Goal: Contribute content: Contribute content

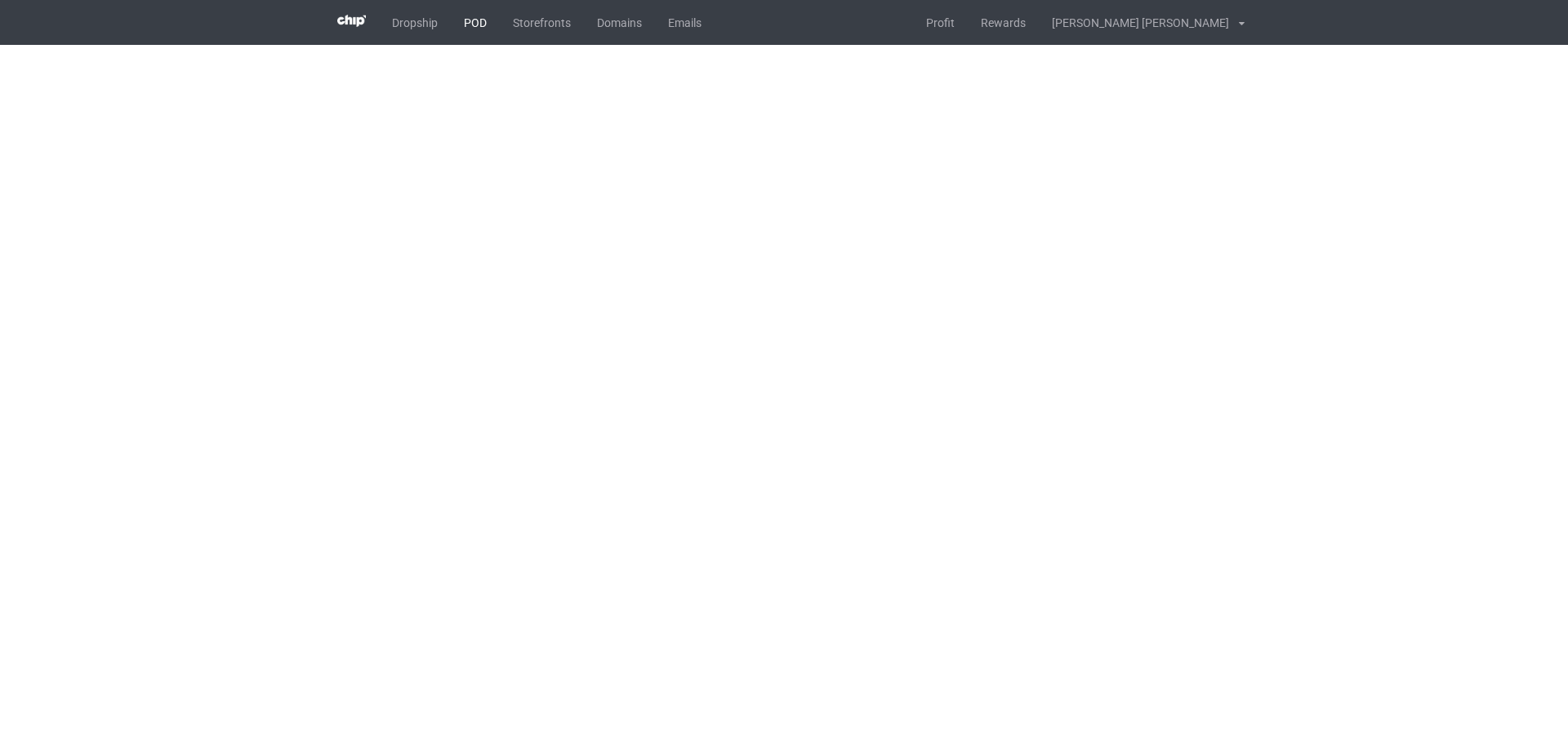
click at [484, 19] on link "POD" at bounding box center [475, 22] width 49 height 45
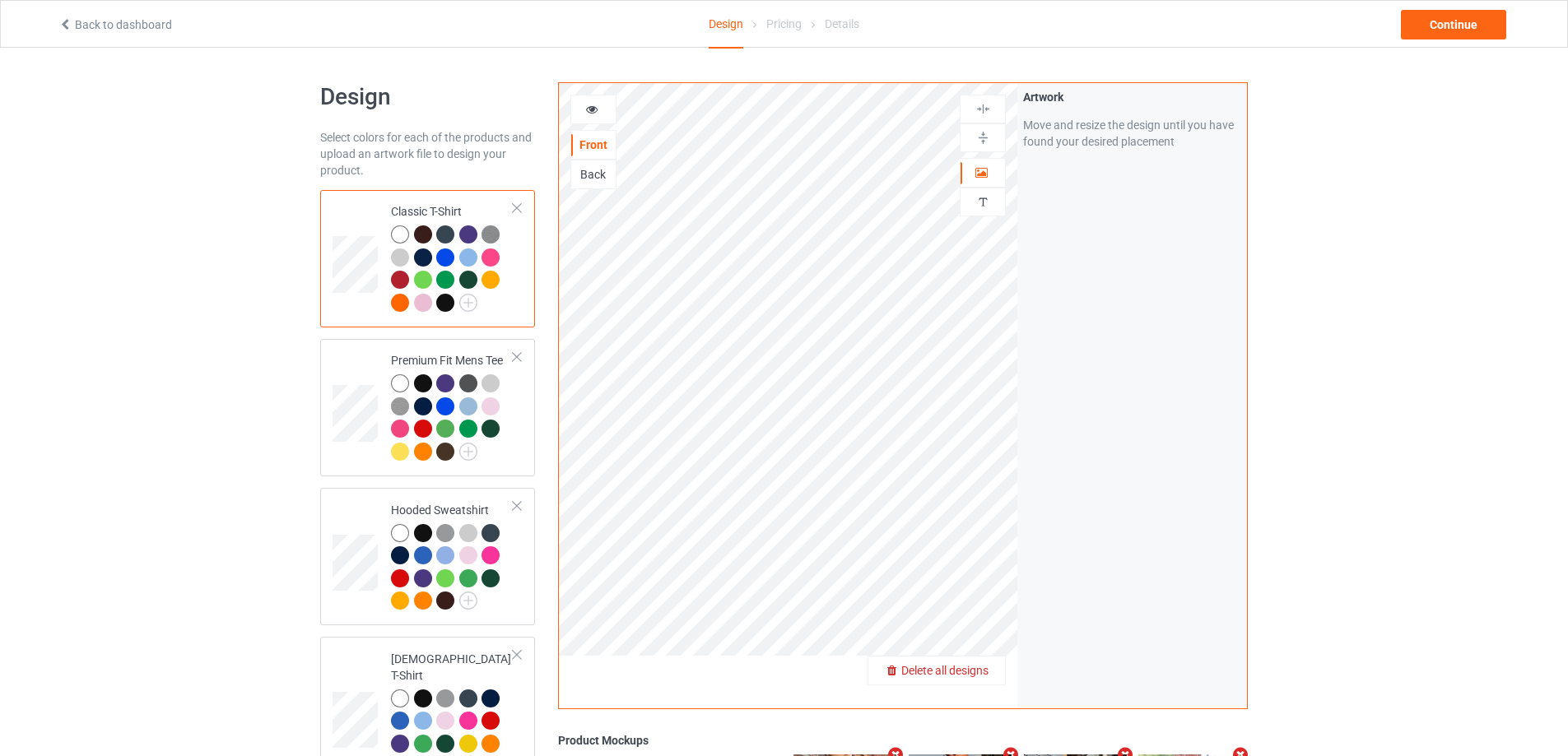
click at [967, 669] on span "Delete all designs" at bounding box center [945, 670] width 87 height 13
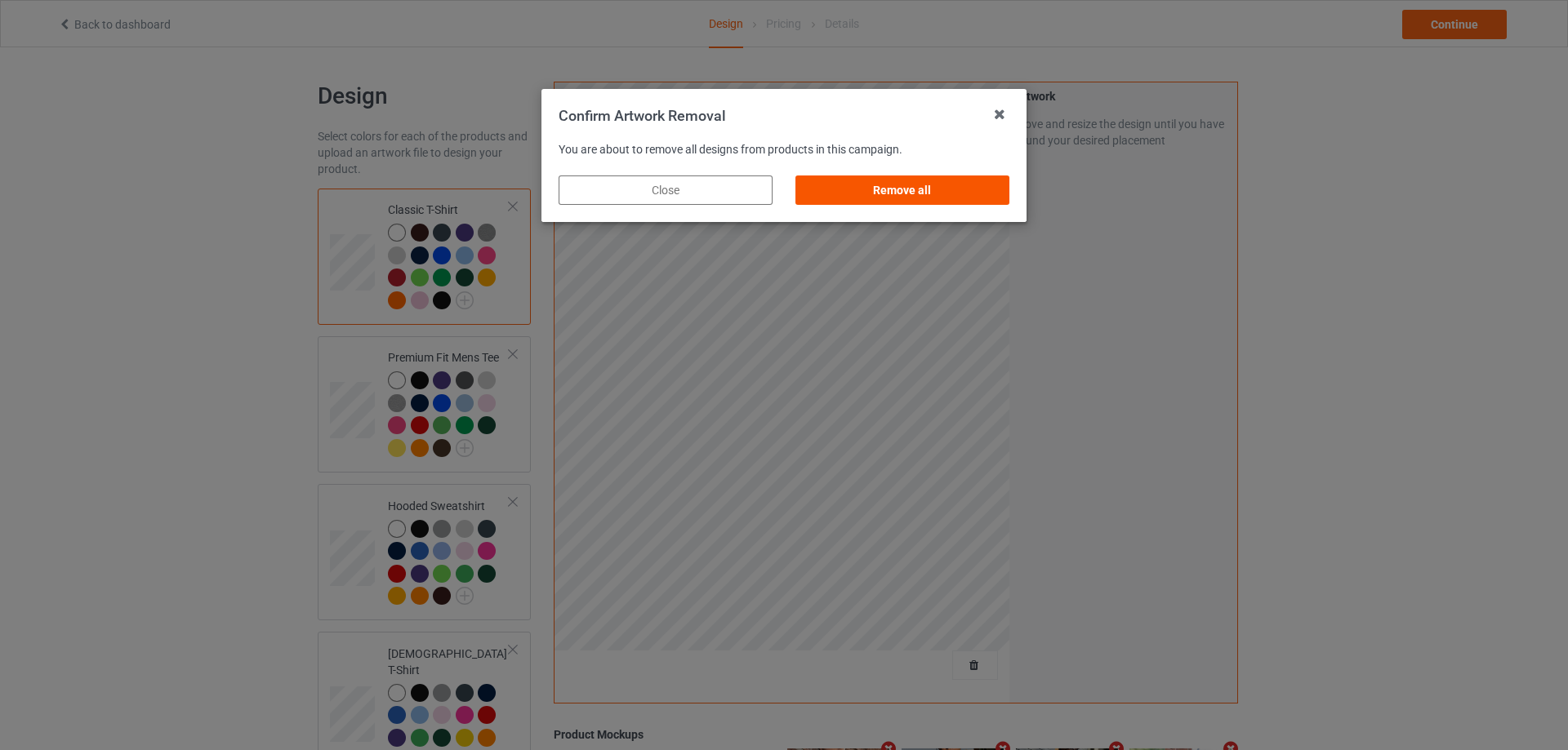
click at [939, 189] on div "Remove all" at bounding box center [903, 191] width 214 height 29
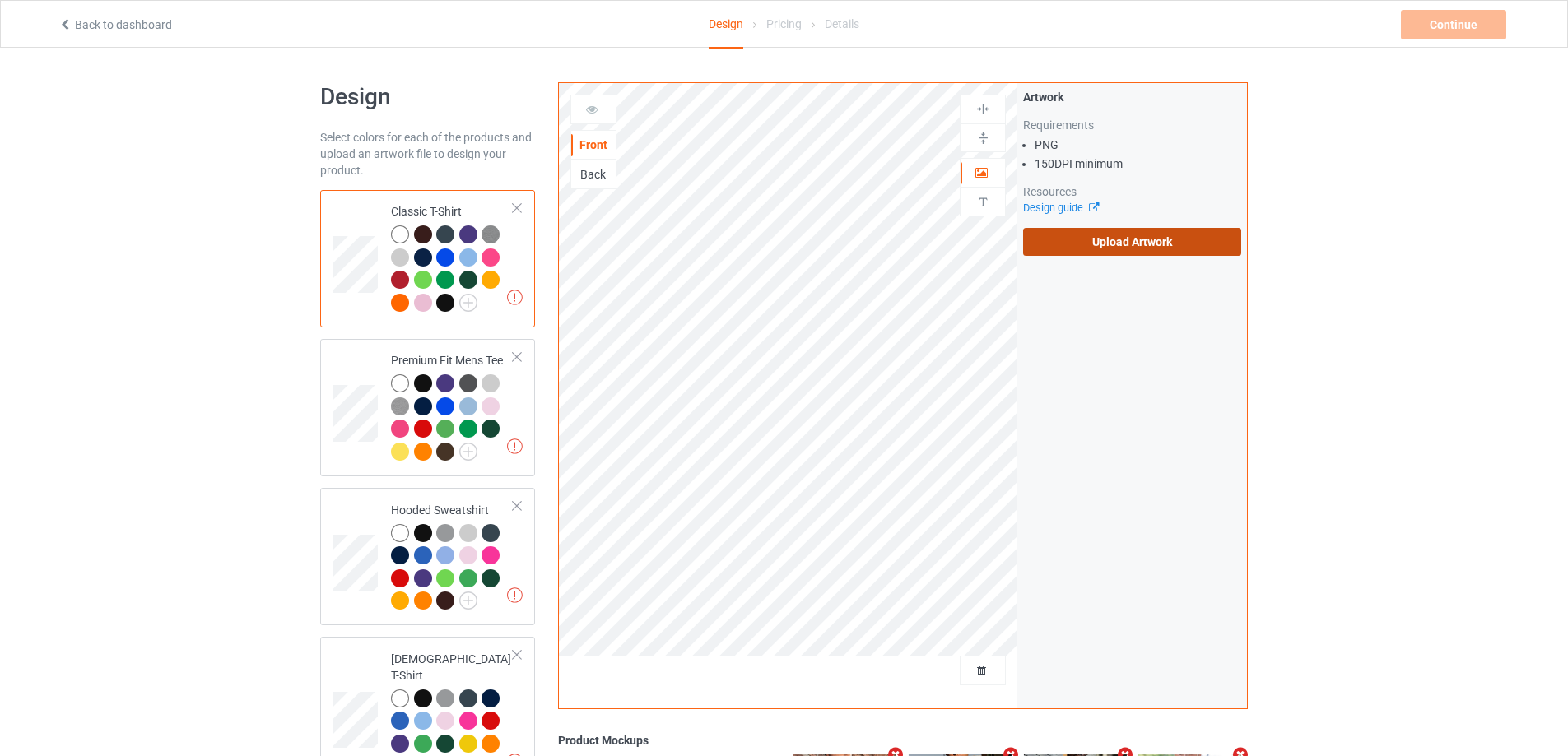
click at [1154, 246] on label "Upload Artwork" at bounding box center [1132, 242] width 218 height 28
click at [0, 0] on input "Upload Artwork" at bounding box center [0, 0] width 0 height 0
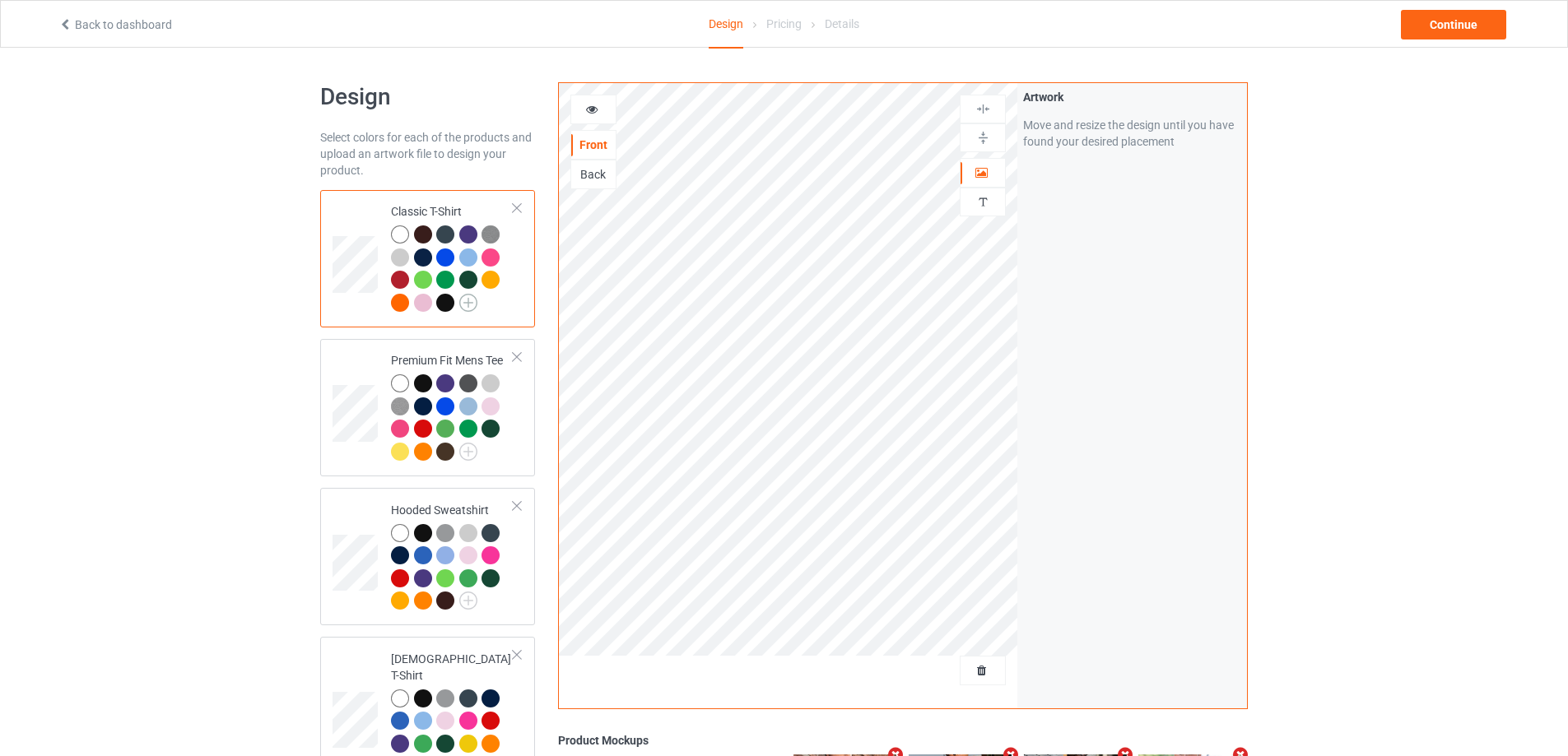
click at [462, 309] on img at bounding box center [469, 303] width 18 height 18
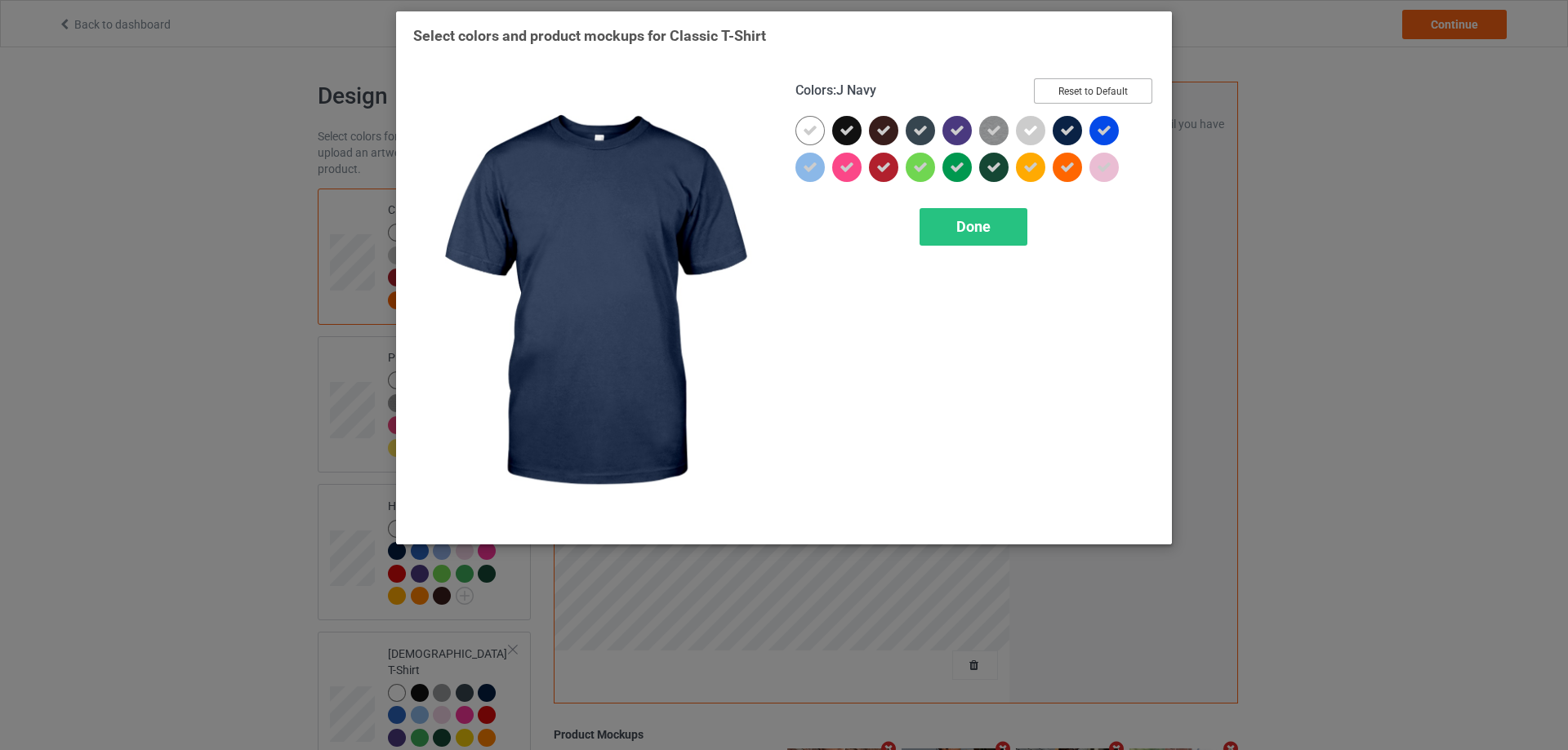
click at [1094, 88] on button "Reset to Default" at bounding box center [1093, 91] width 119 height 25
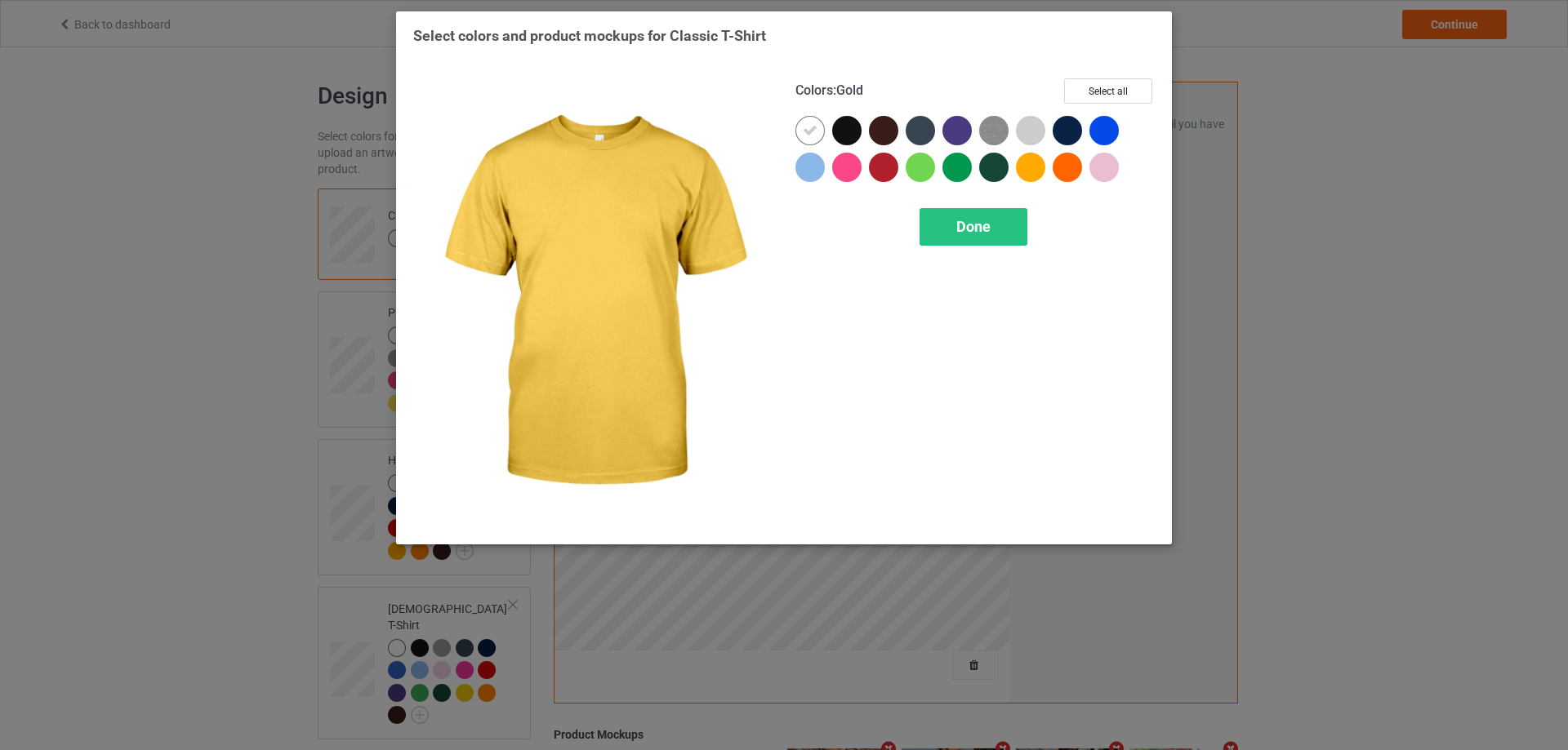
drag, startPoint x: 1028, startPoint y: 163, endPoint x: 983, endPoint y: 163, distance: 45.0
click at [1027, 163] on div at bounding box center [1031, 168] width 29 height 29
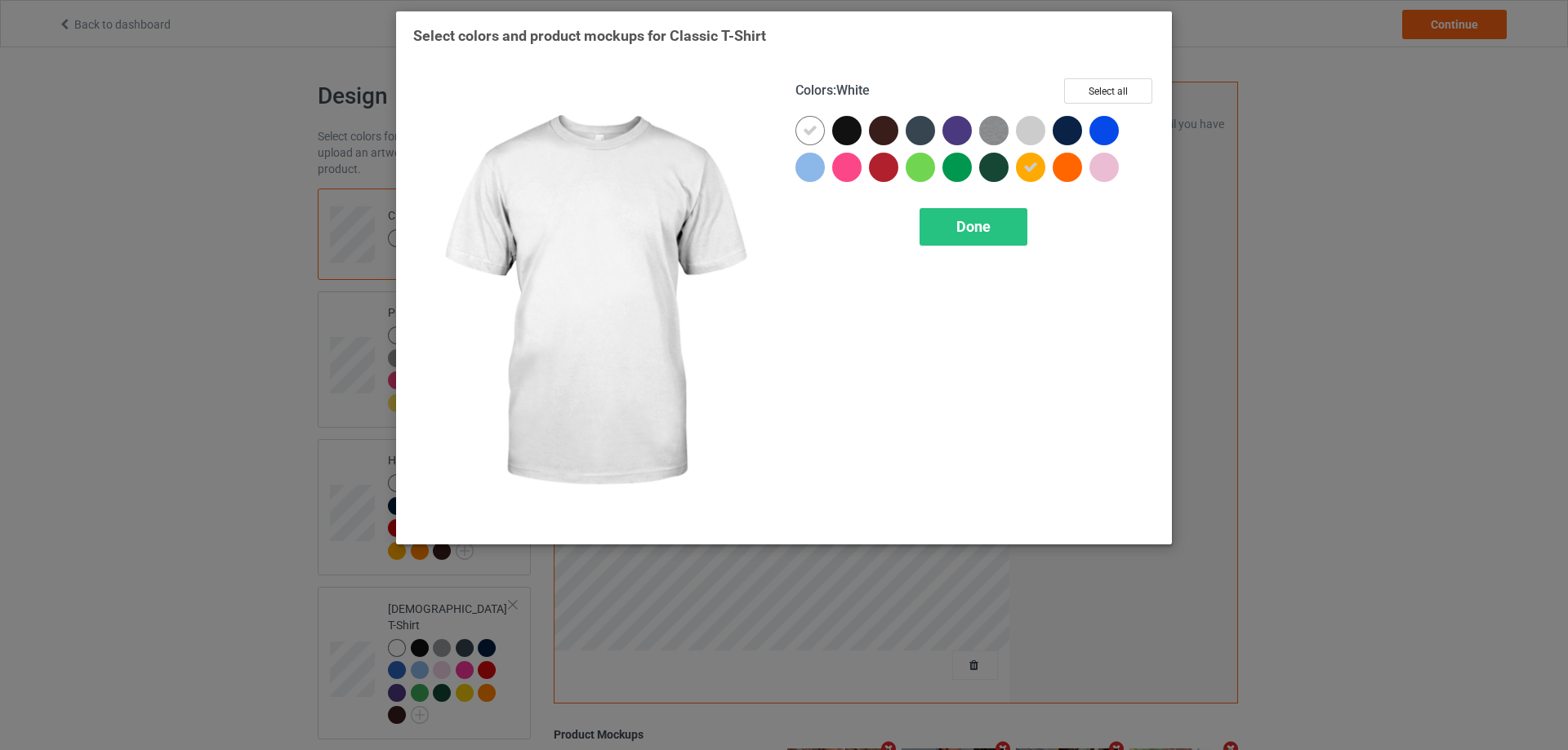
click at [811, 140] on div at bounding box center [810, 131] width 29 height 29
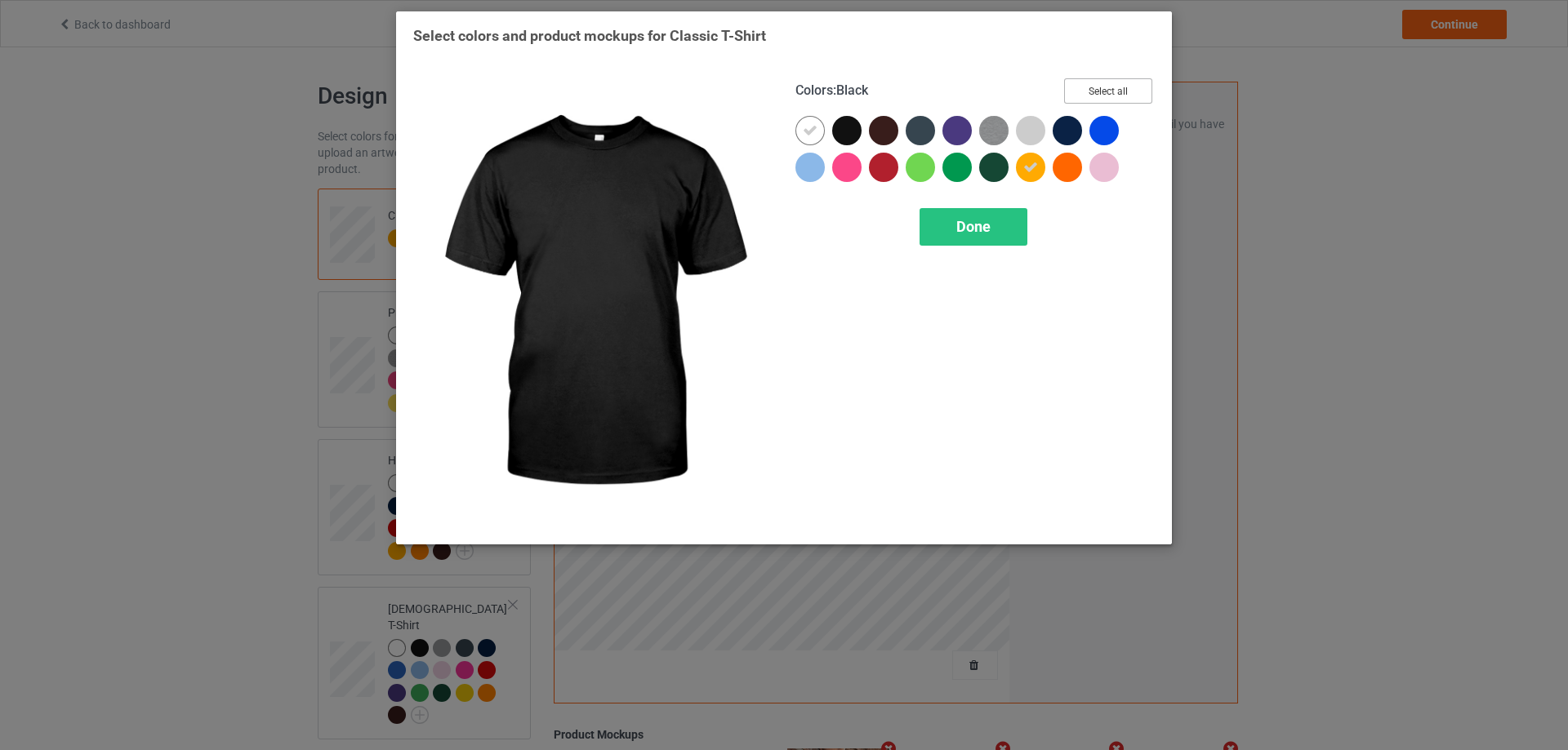
click at [1113, 80] on button "Select all" at bounding box center [1109, 91] width 88 height 25
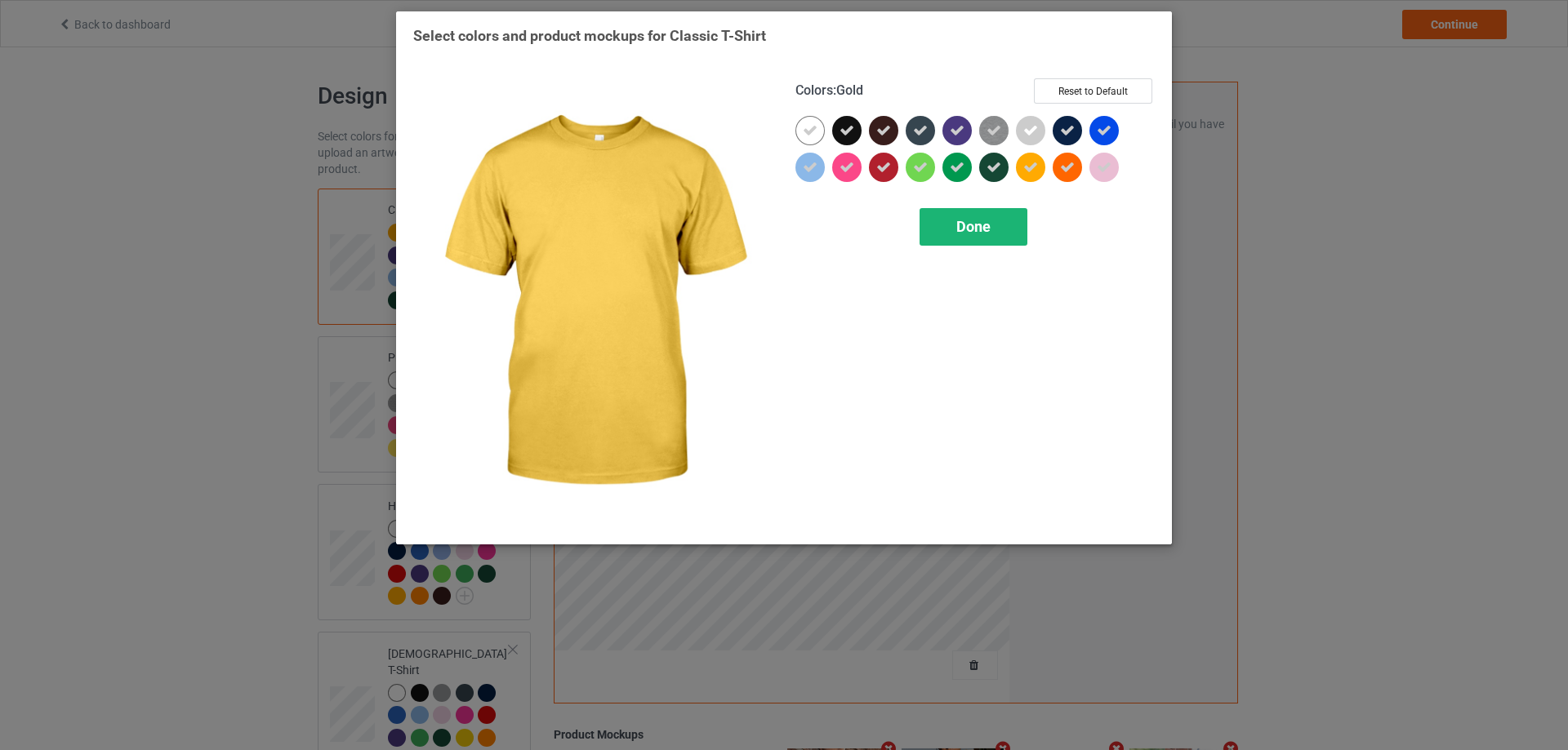
click at [992, 229] on div "Done" at bounding box center [974, 227] width 108 height 38
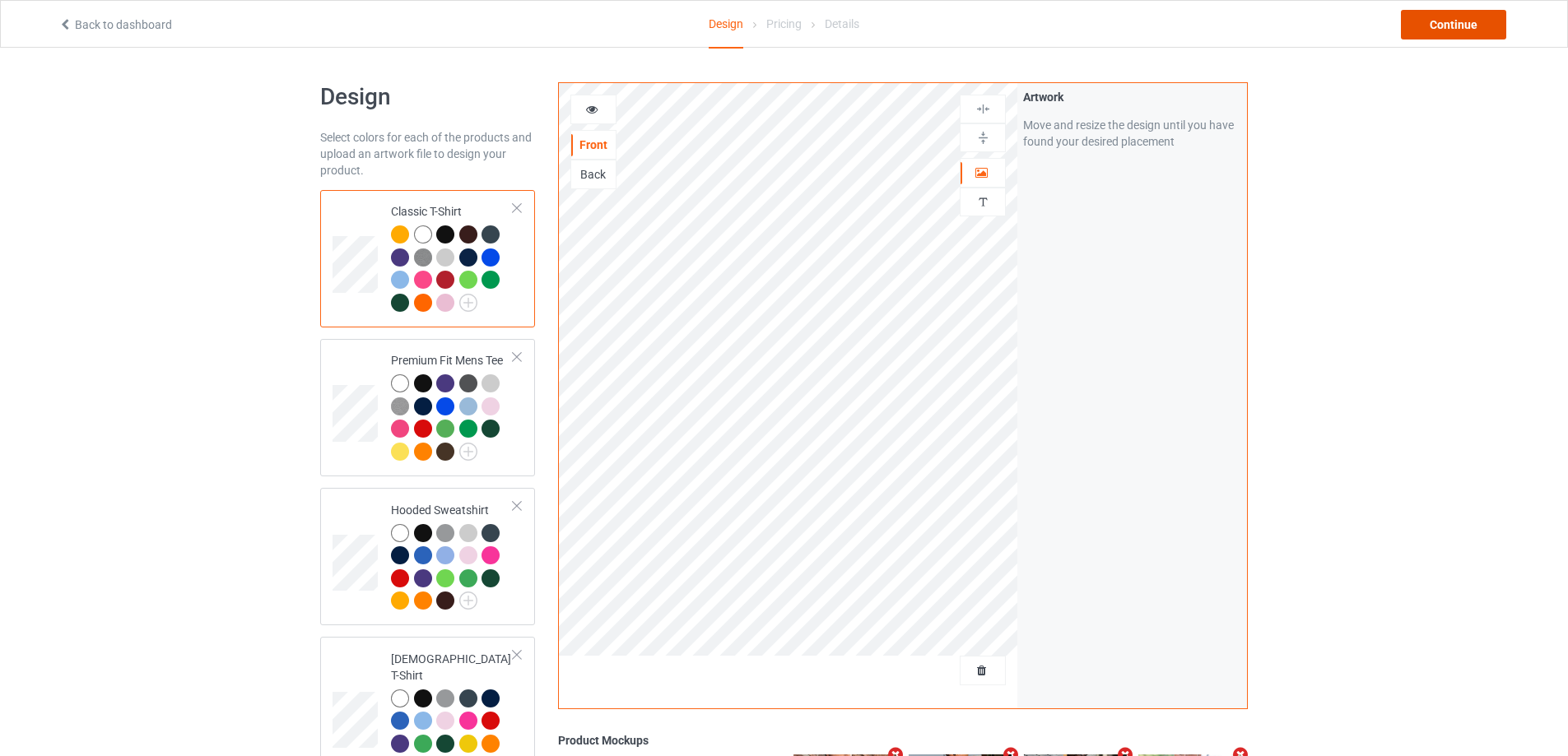
click at [1470, 21] on div "Continue" at bounding box center [1454, 25] width 106 height 30
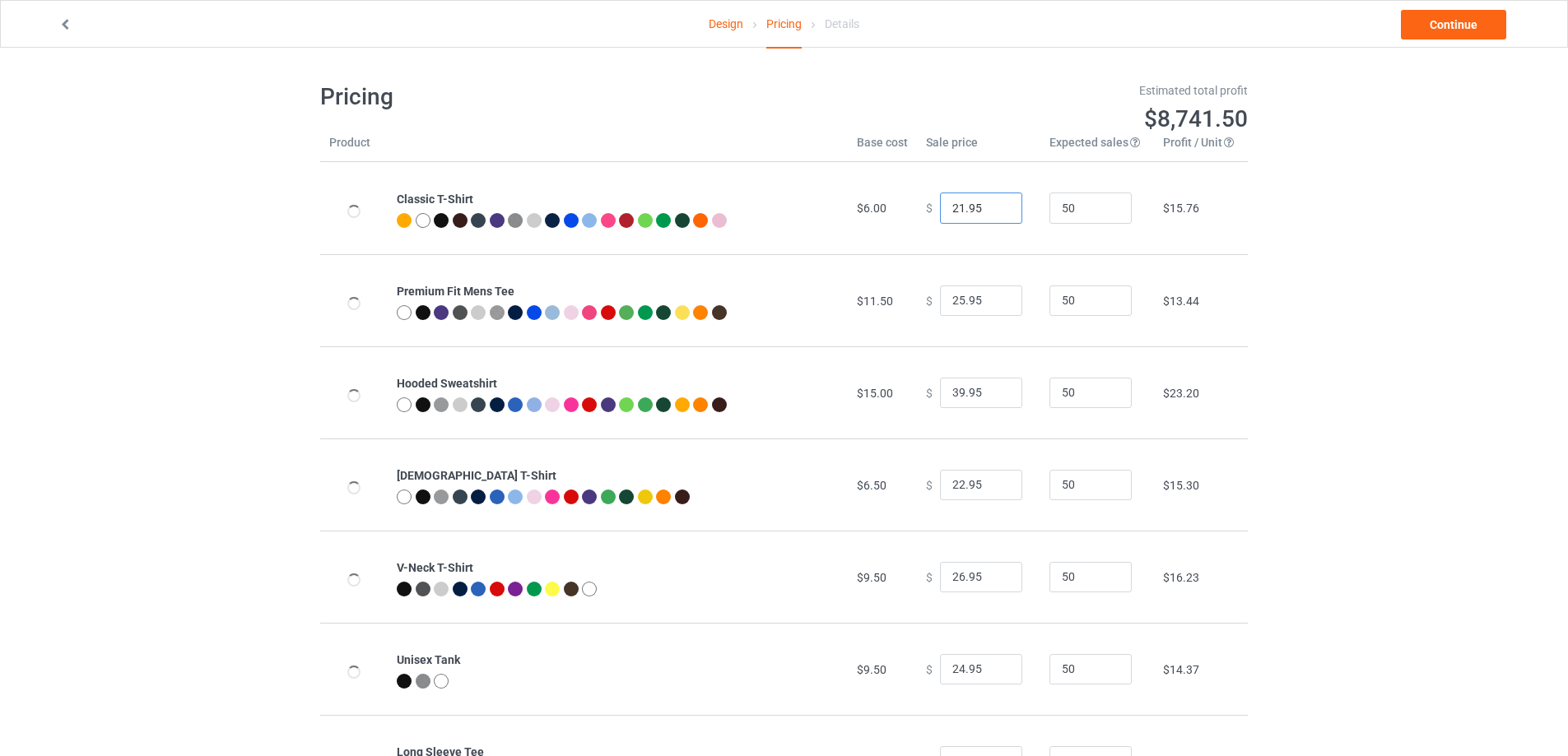
type input "21.95"
click at [1001, 215] on input "21.95" at bounding box center [982, 209] width 82 height 31
click at [1459, 27] on link "Continue" at bounding box center [1454, 25] width 106 height 30
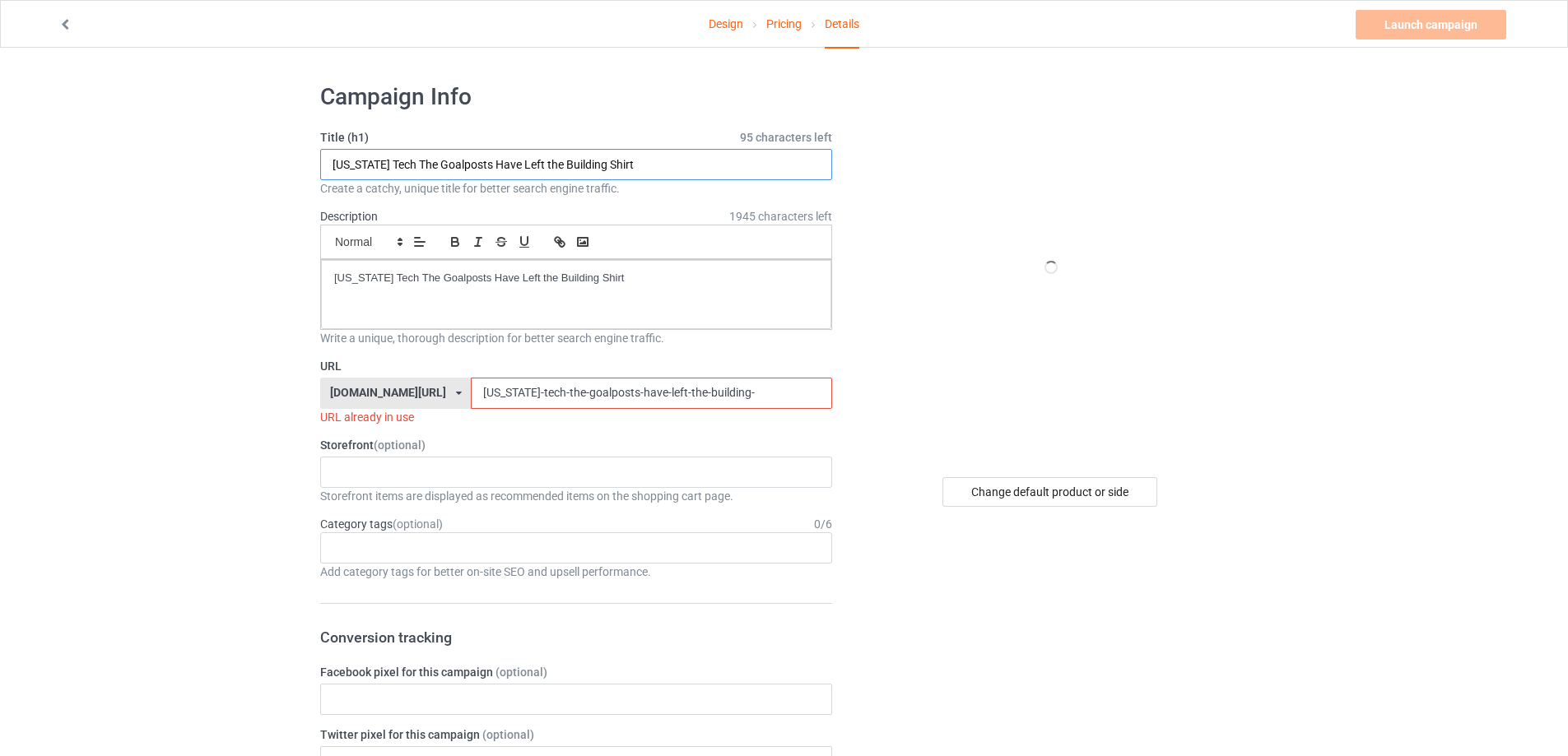
drag, startPoint x: 614, startPoint y: 159, endPoint x: 261, endPoint y: 193, distance: 354.6
paste input "Micah Drop s"
type input "Micah Drop shirt"
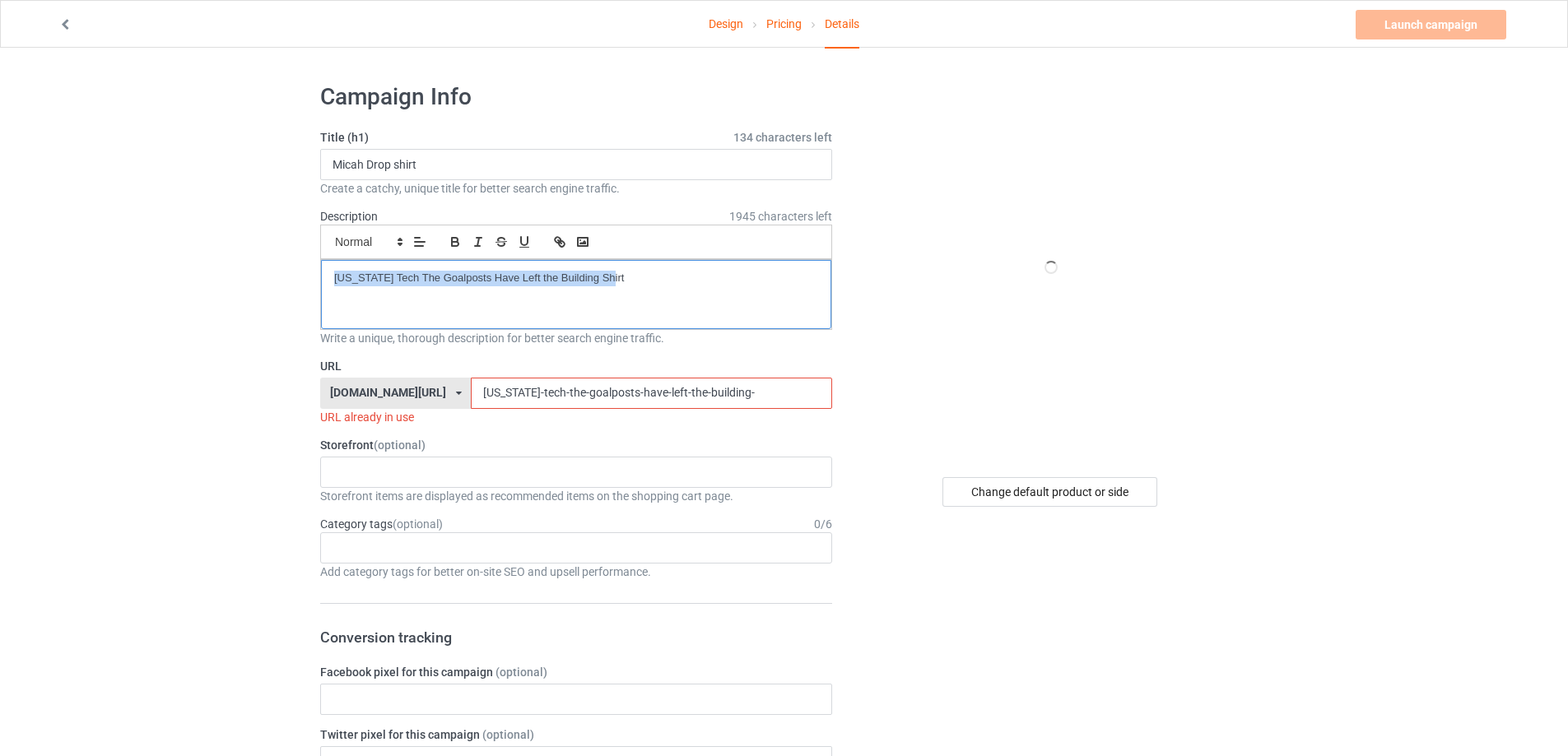
drag, startPoint x: 171, startPoint y: 271, endPoint x: 280, endPoint y: 293, distance: 111.2
drag, startPoint x: 670, startPoint y: 388, endPoint x: 285, endPoint y: 395, distance: 385.1
paste input "Micah Drop shirt"
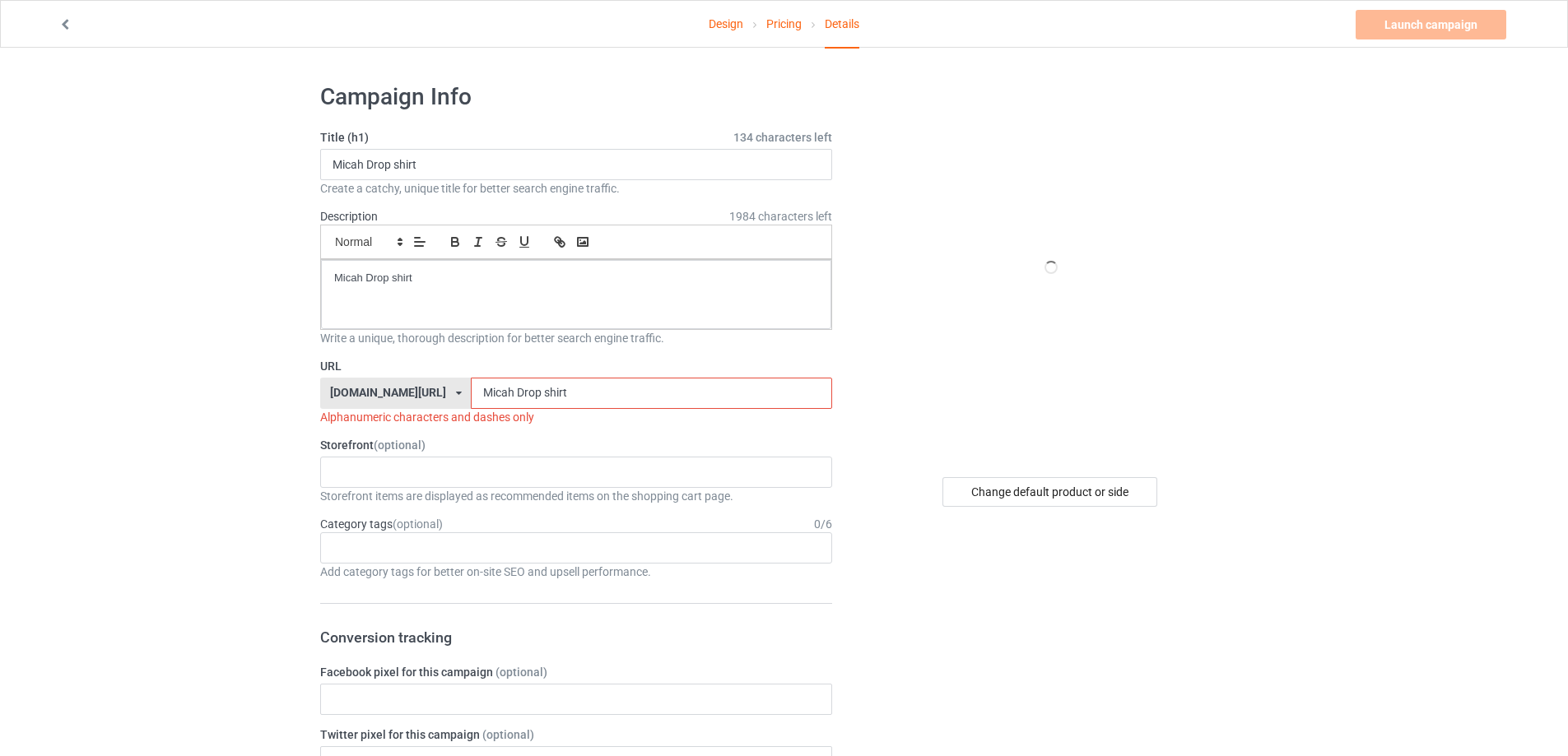
click at [471, 392] on input "Micah Drop shirt" at bounding box center [651, 393] width 360 height 31
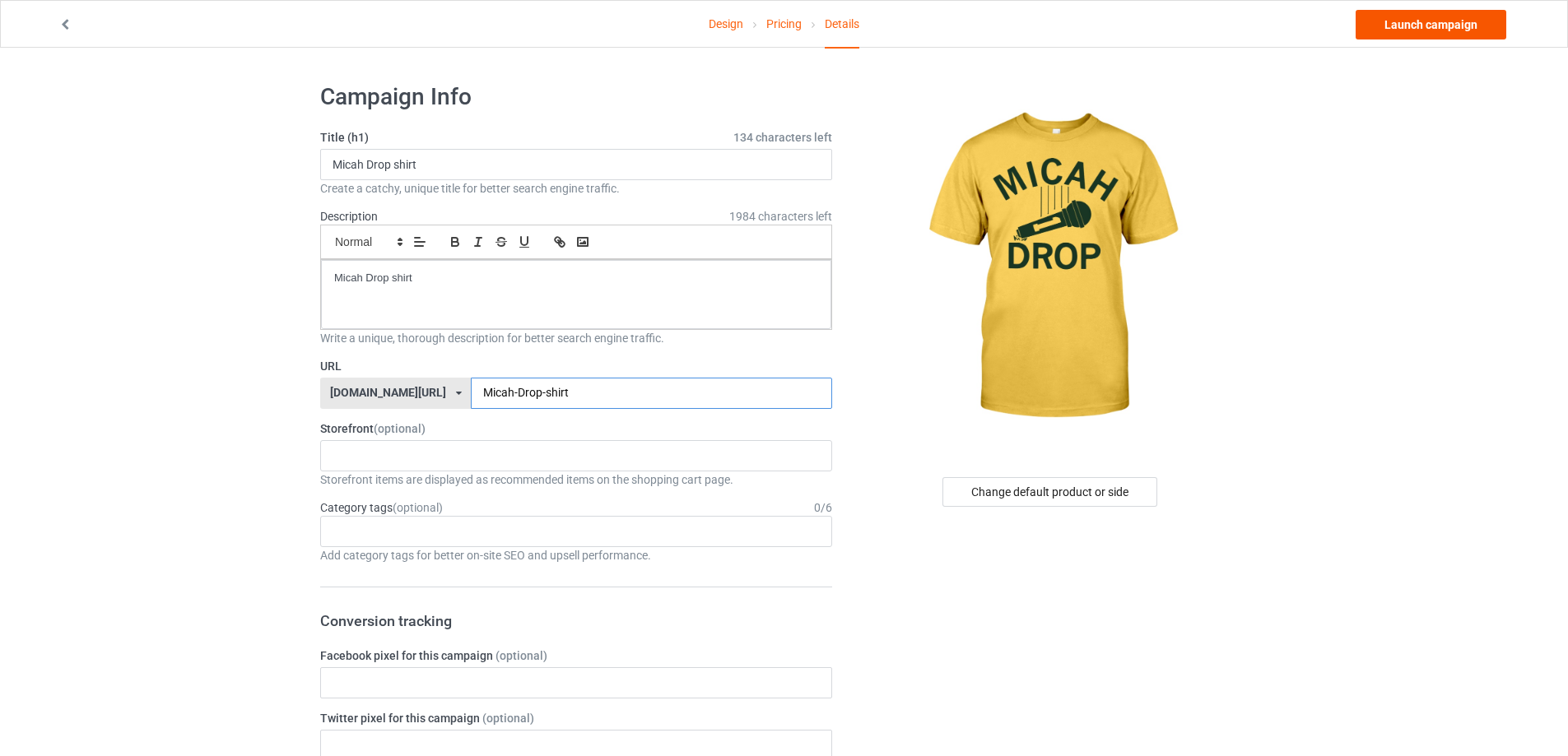
type input "Micah-Drop-shirt"
click at [1439, 36] on link "Launch campaign" at bounding box center [1431, 25] width 151 height 30
